Goal: Find specific page/section: Find specific page/section

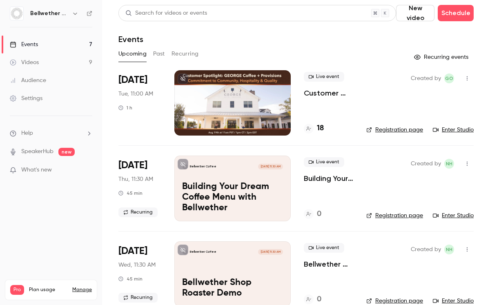
click at [272, 84] on div at bounding box center [232, 102] width 116 height 65
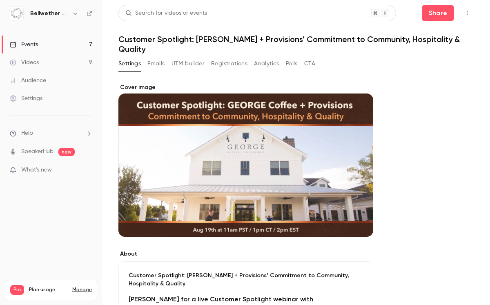
click at [194, 64] on button "UTM builder" at bounding box center [187, 63] width 33 height 13
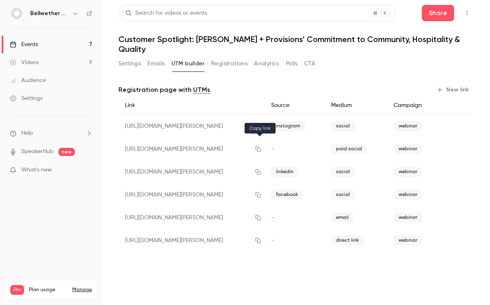
click at [260, 149] on icon "button" at bounding box center [258, 149] width 7 height 6
